Goal: Task Accomplishment & Management: Manage account settings

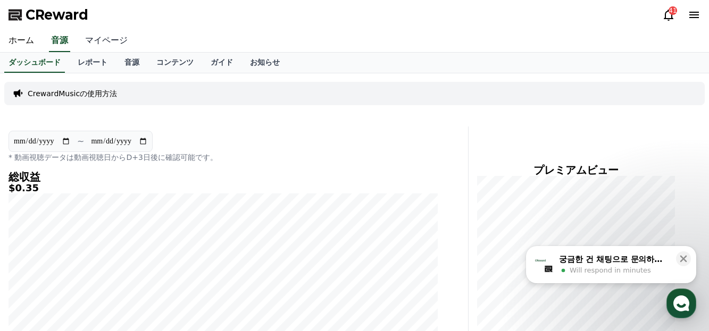
click at [99, 44] on link "マイページ" at bounding box center [107, 41] width 60 height 22
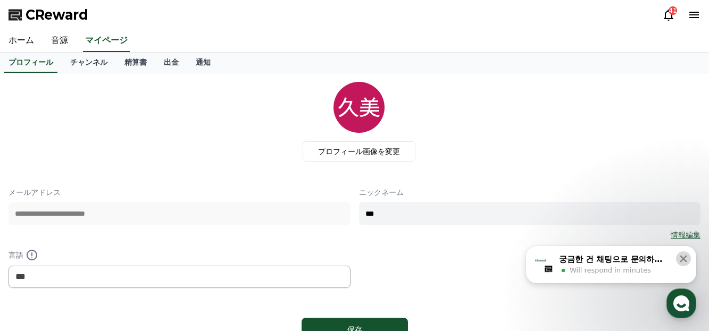
click at [690, 256] on button at bounding box center [683, 259] width 15 height 15
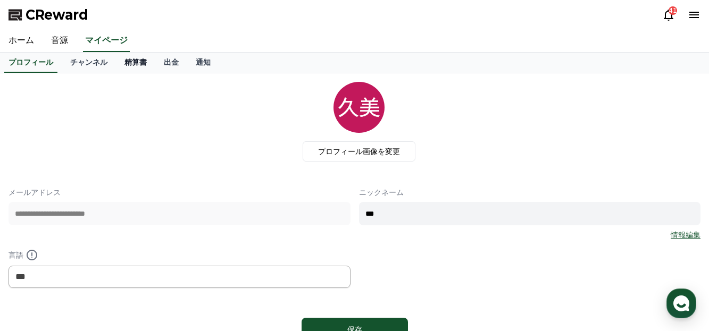
click at [116, 61] on link "精算書" at bounding box center [135, 63] width 39 height 20
